Goal: Find specific page/section: Find specific page/section

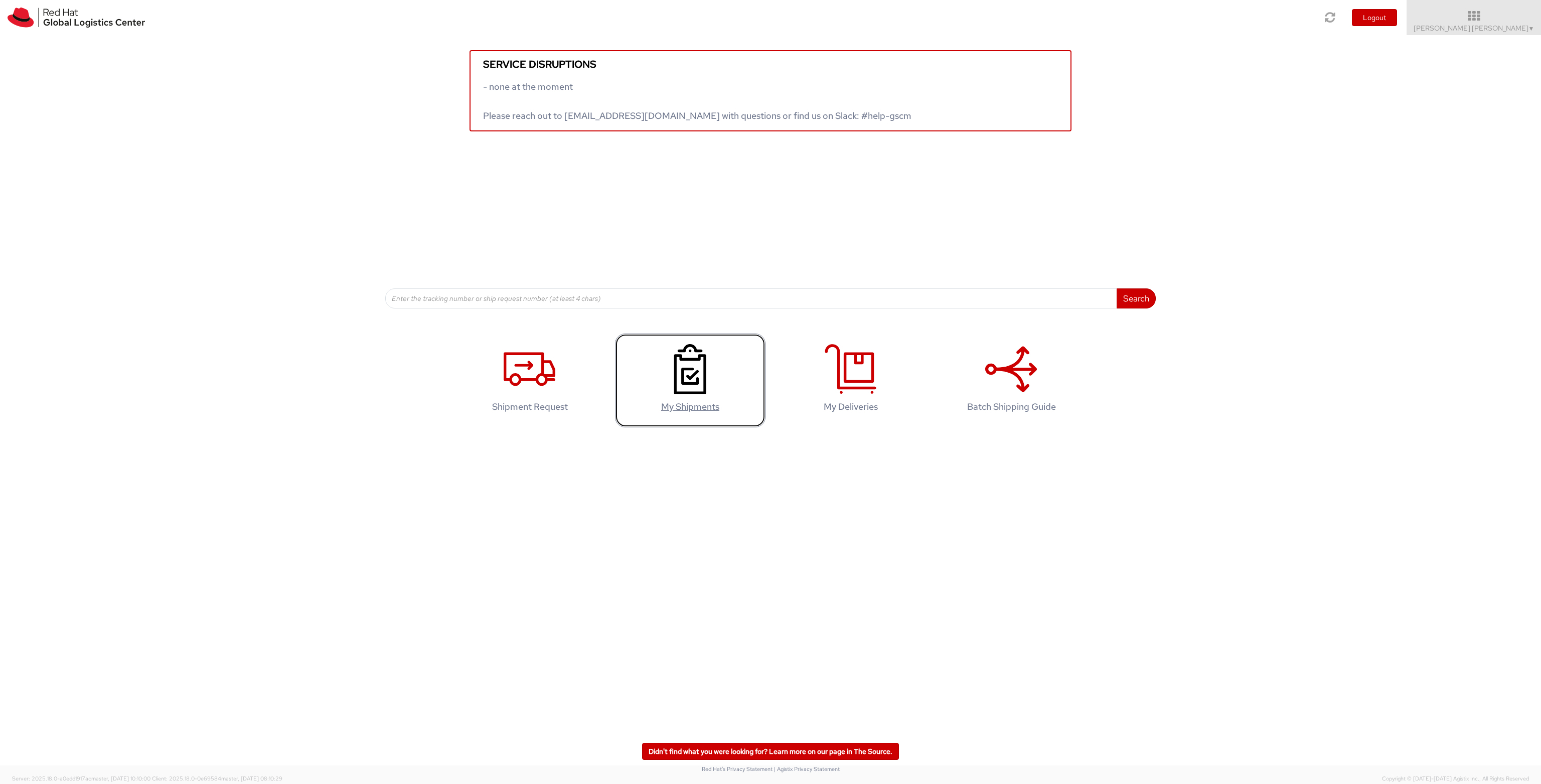
click at [683, 372] on use at bounding box center [690, 369] width 32 height 50
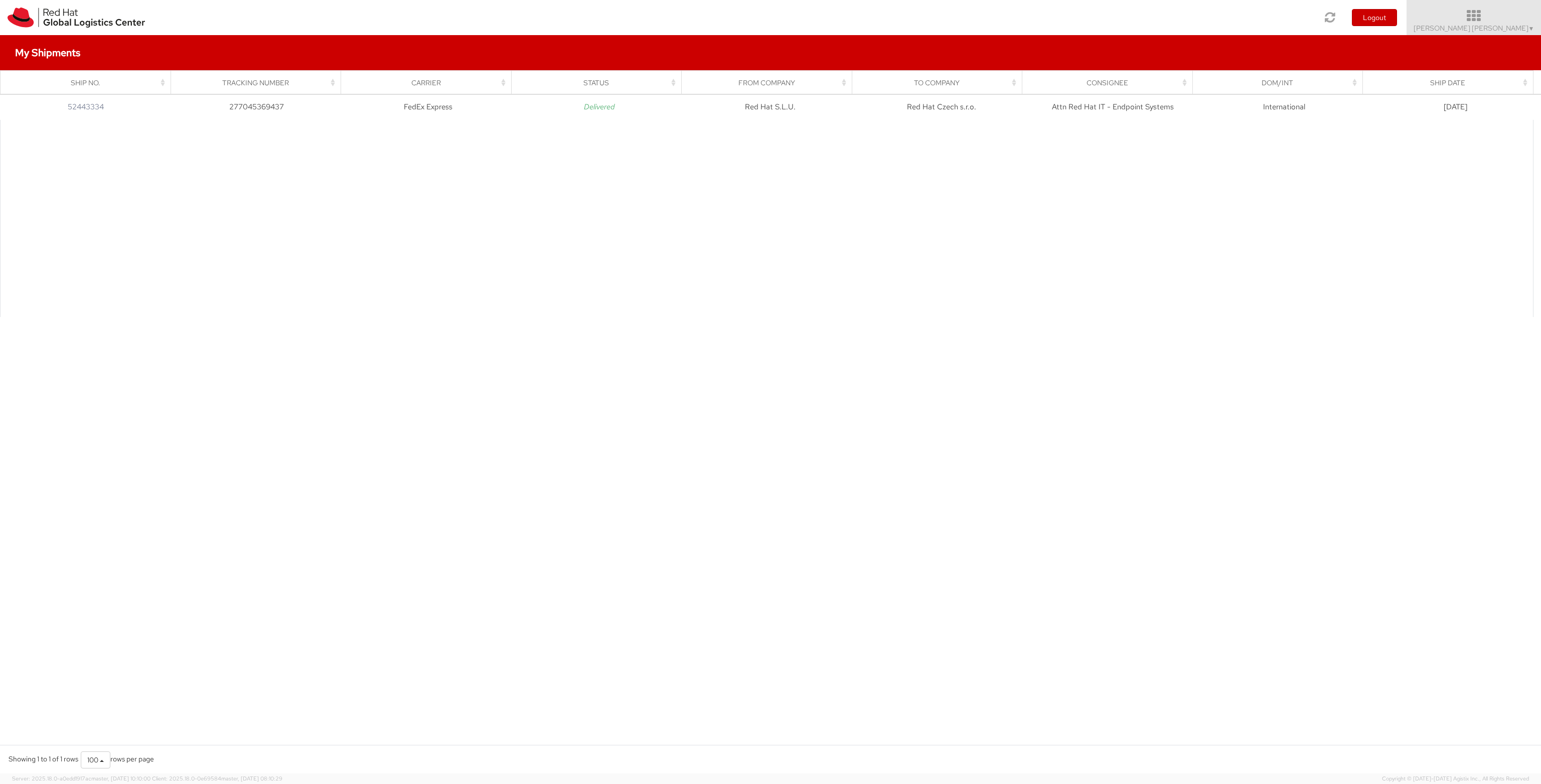
click at [1521, 27] on span "Pilar Bravo Contreras ▼" at bounding box center [1474, 28] width 121 height 9
click at [1487, 135] on link "My Deliveries" at bounding box center [1501, 136] width 80 height 22
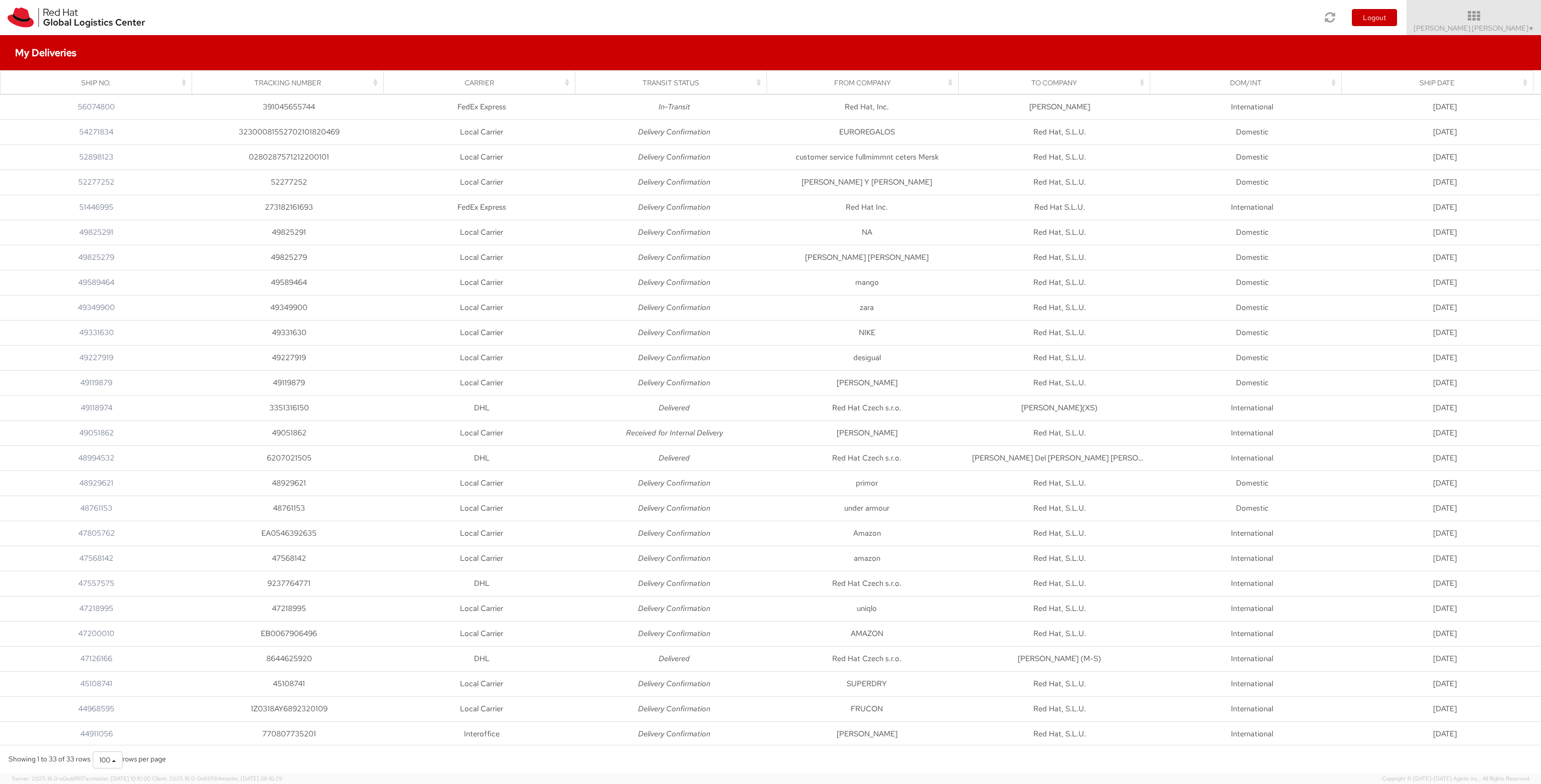
scroll to position [176, 0]
